Goal: Book appointment/travel/reservation

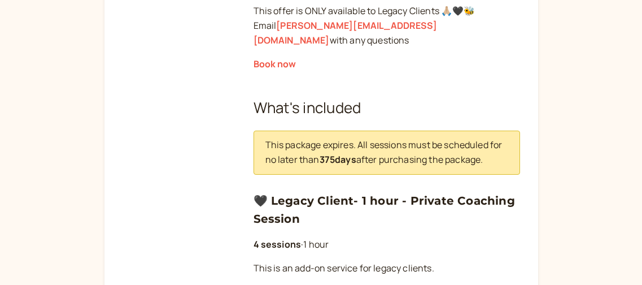
scroll to position [547, 0]
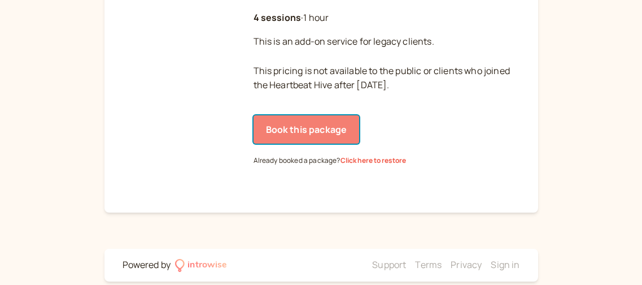
click at [320, 116] on button "Book this package" at bounding box center [307, 129] width 106 height 28
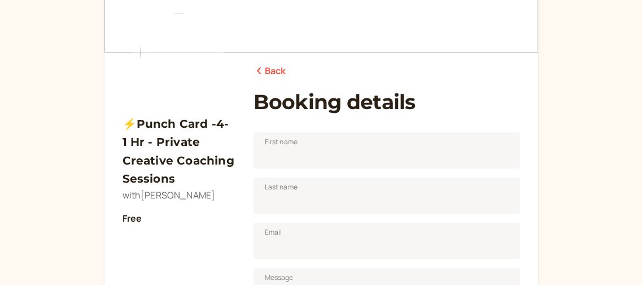
scroll to position [107, 0]
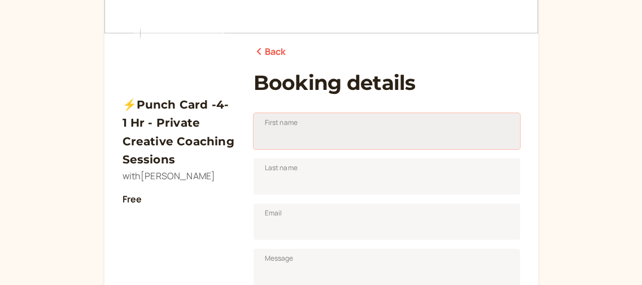
click at [378, 129] on input "First name" at bounding box center [387, 131] width 267 height 36
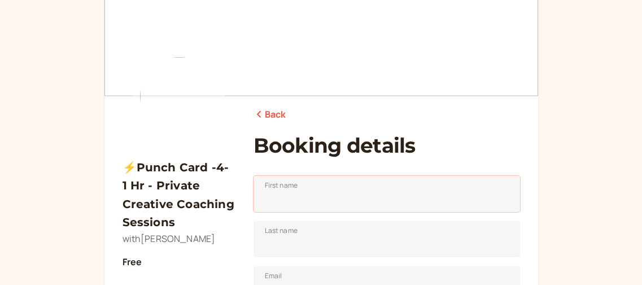
scroll to position [46, 0]
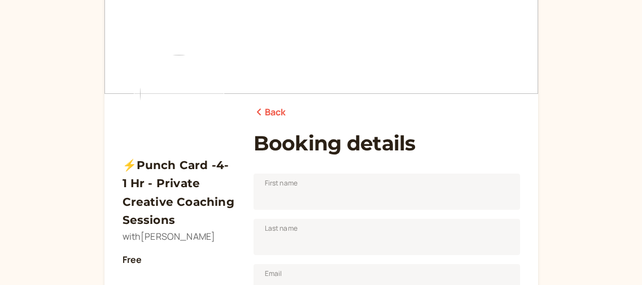
click at [277, 116] on link "Back" at bounding box center [270, 112] width 33 height 15
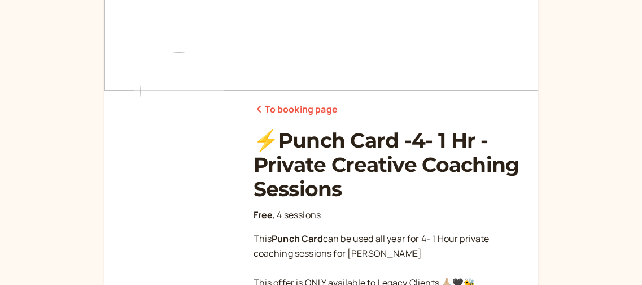
scroll to position [58, 0]
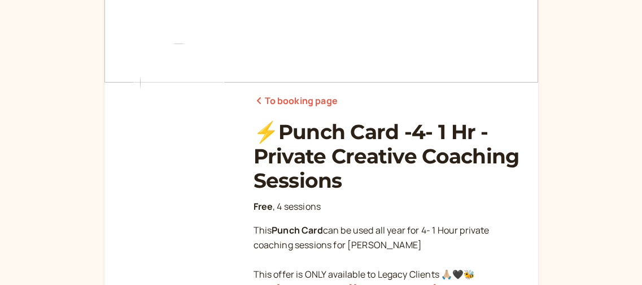
click at [297, 103] on link "To booking page" at bounding box center [296, 101] width 84 height 15
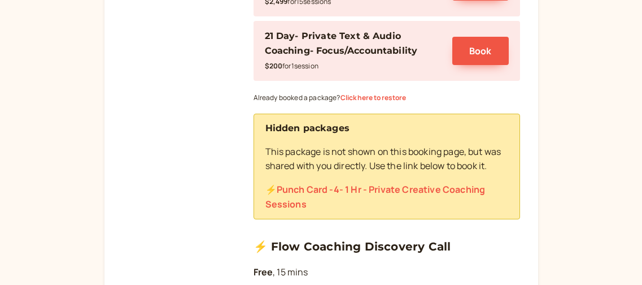
scroll to position [402, 0]
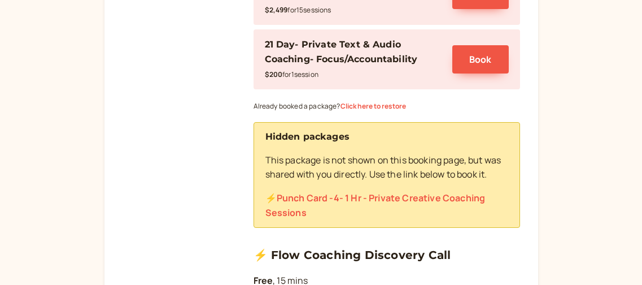
click at [382, 191] on link "⚡️Punch Card -4- 1 Hr - Private Creative Coaching Sessions" at bounding box center [375, 204] width 220 height 27
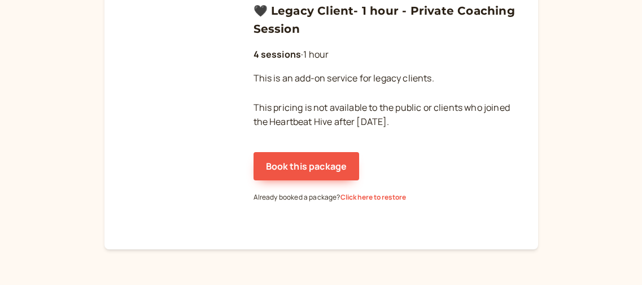
scroll to position [451, 0]
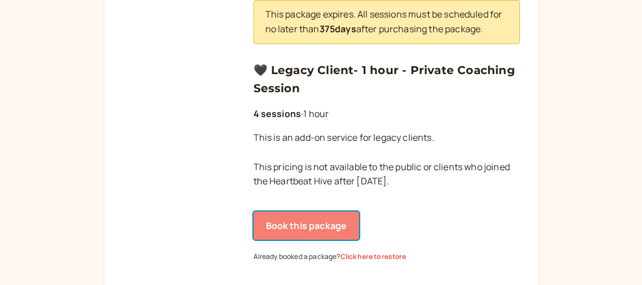
click at [309, 211] on button "Book this package" at bounding box center [307, 225] width 106 height 28
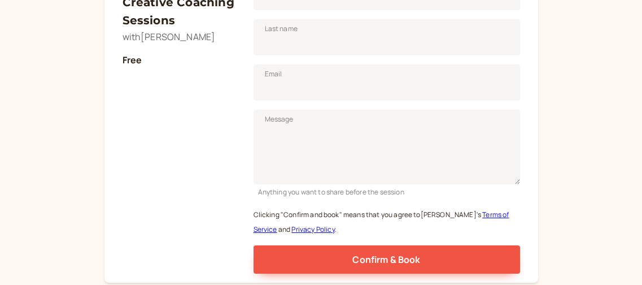
scroll to position [195, 0]
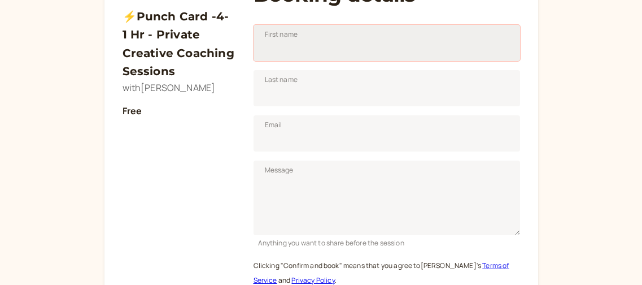
click at [332, 50] on input "First name" at bounding box center [387, 43] width 267 height 36
type input "[PERSON_NAME]"
type input "Girvan"
type input "[EMAIL_ADDRESS][DOMAIN_NAME]"
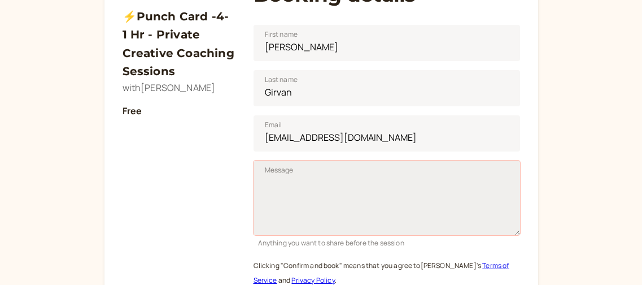
click at [342, 177] on textarea "Message" at bounding box center [387, 197] width 267 height 75
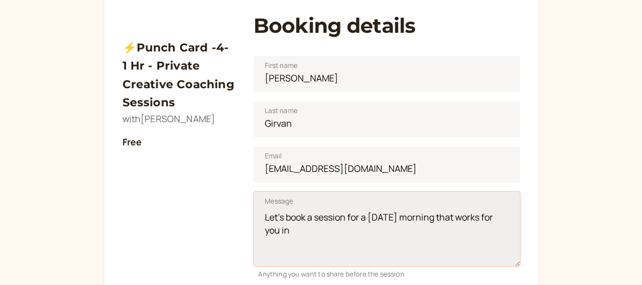
scroll to position [162, 0]
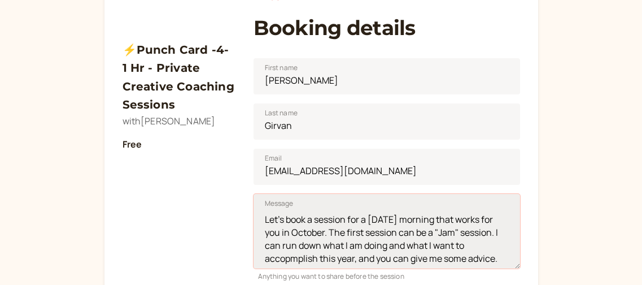
click at [299, 258] on textarea "Let's book a session for a [DATE] morning that works for you in October. The fi…" at bounding box center [387, 231] width 267 height 75
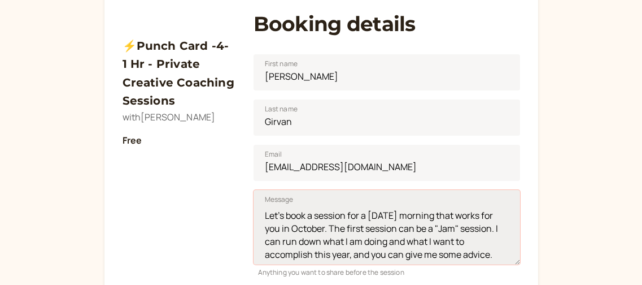
scroll to position [177, 0]
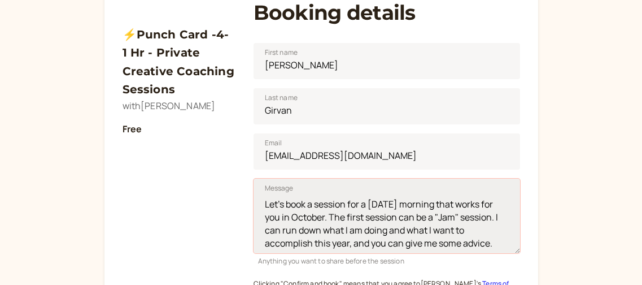
click at [493, 227] on textarea "Let's book a session for a [DATE] morning that works for you in October. The fi…" at bounding box center [387, 216] width 267 height 75
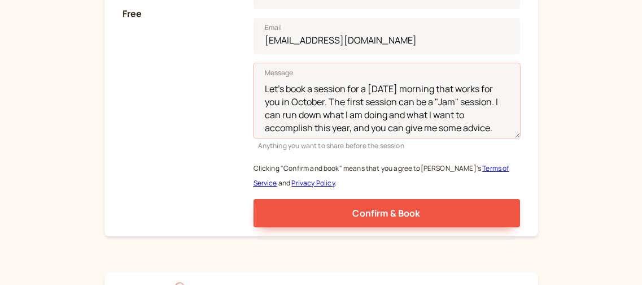
scroll to position [330, 0]
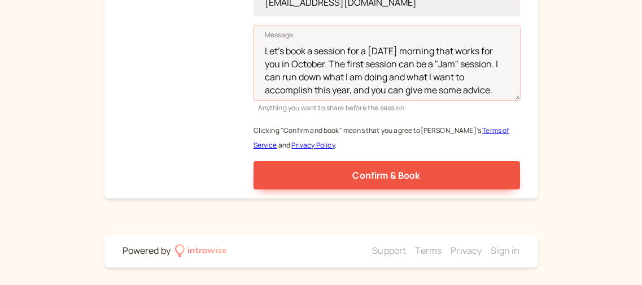
type textarea "Let's book a session for a [DATE] morning that works for you in October. The fi…"
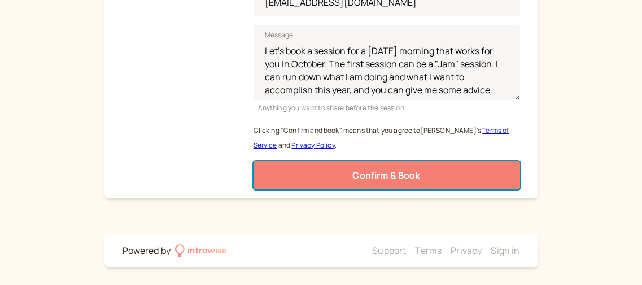
click at [424, 176] on button "Confirm & Book" at bounding box center [387, 175] width 267 height 28
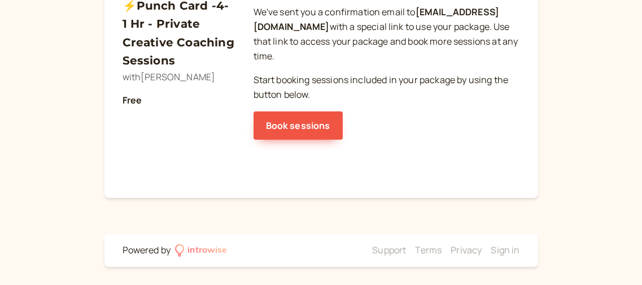
scroll to position [0, 0]
